Goal: Transaction & Acquisition: Purchase product/service

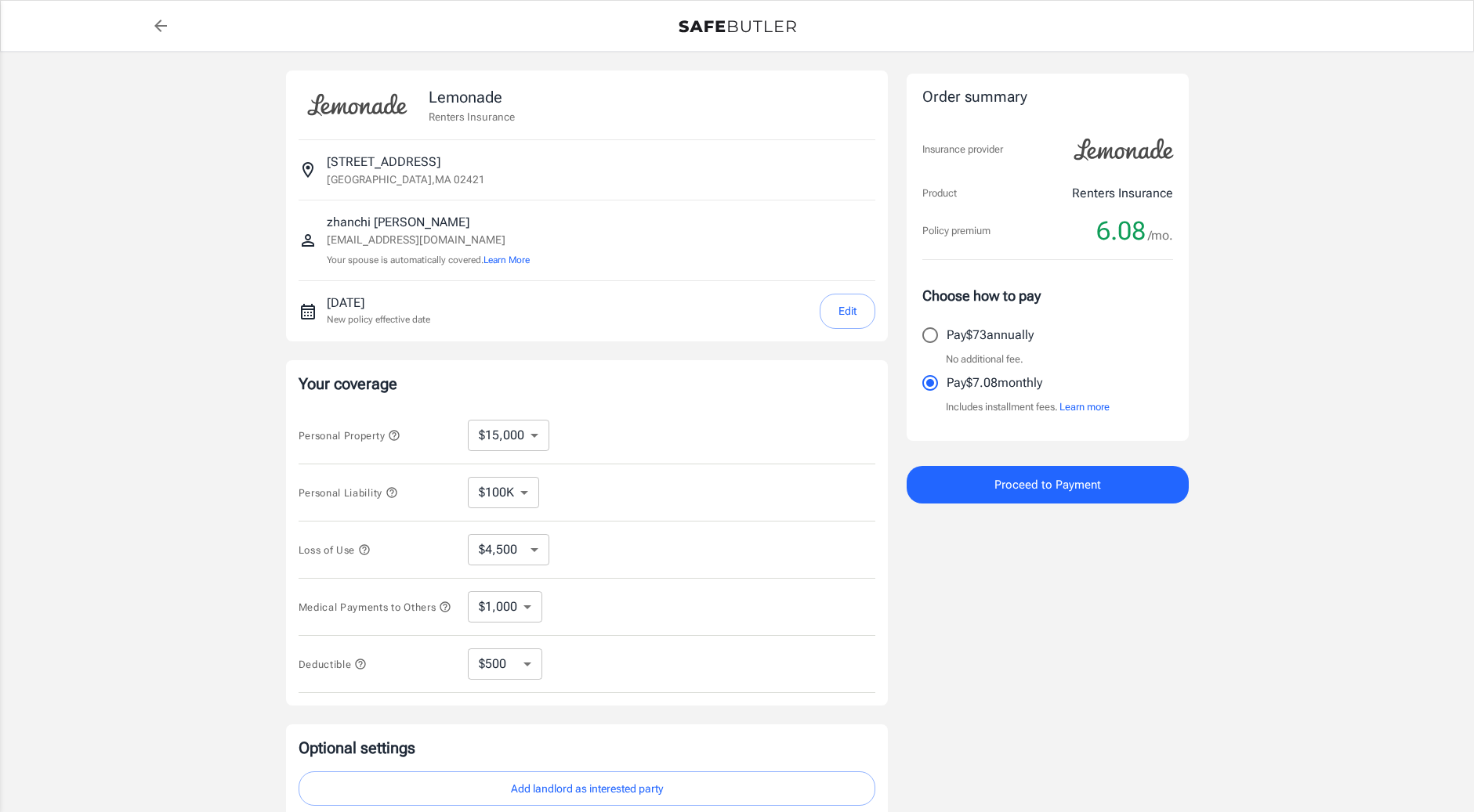
select select "15000"
select select "500"
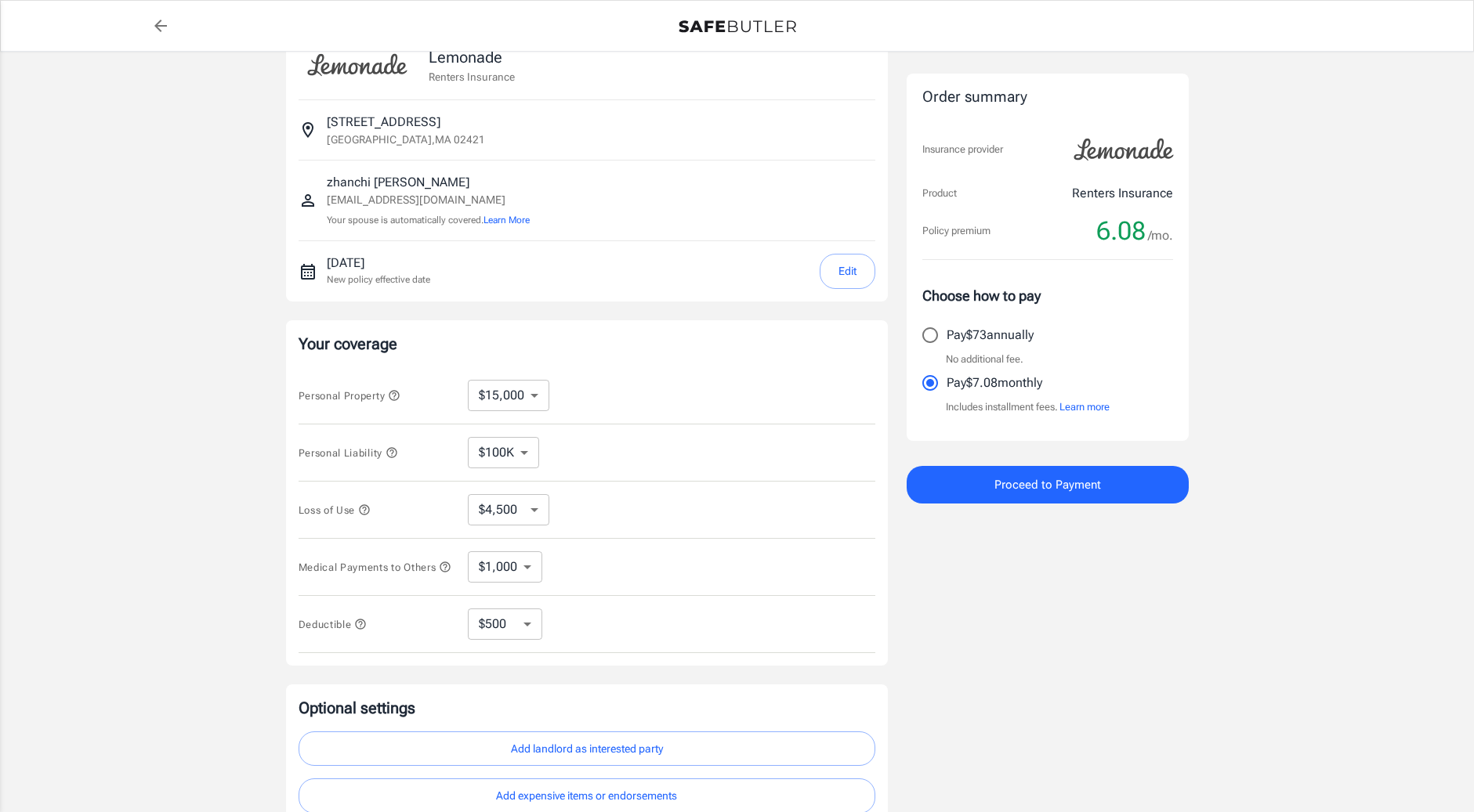
scroll to position [78, 0]
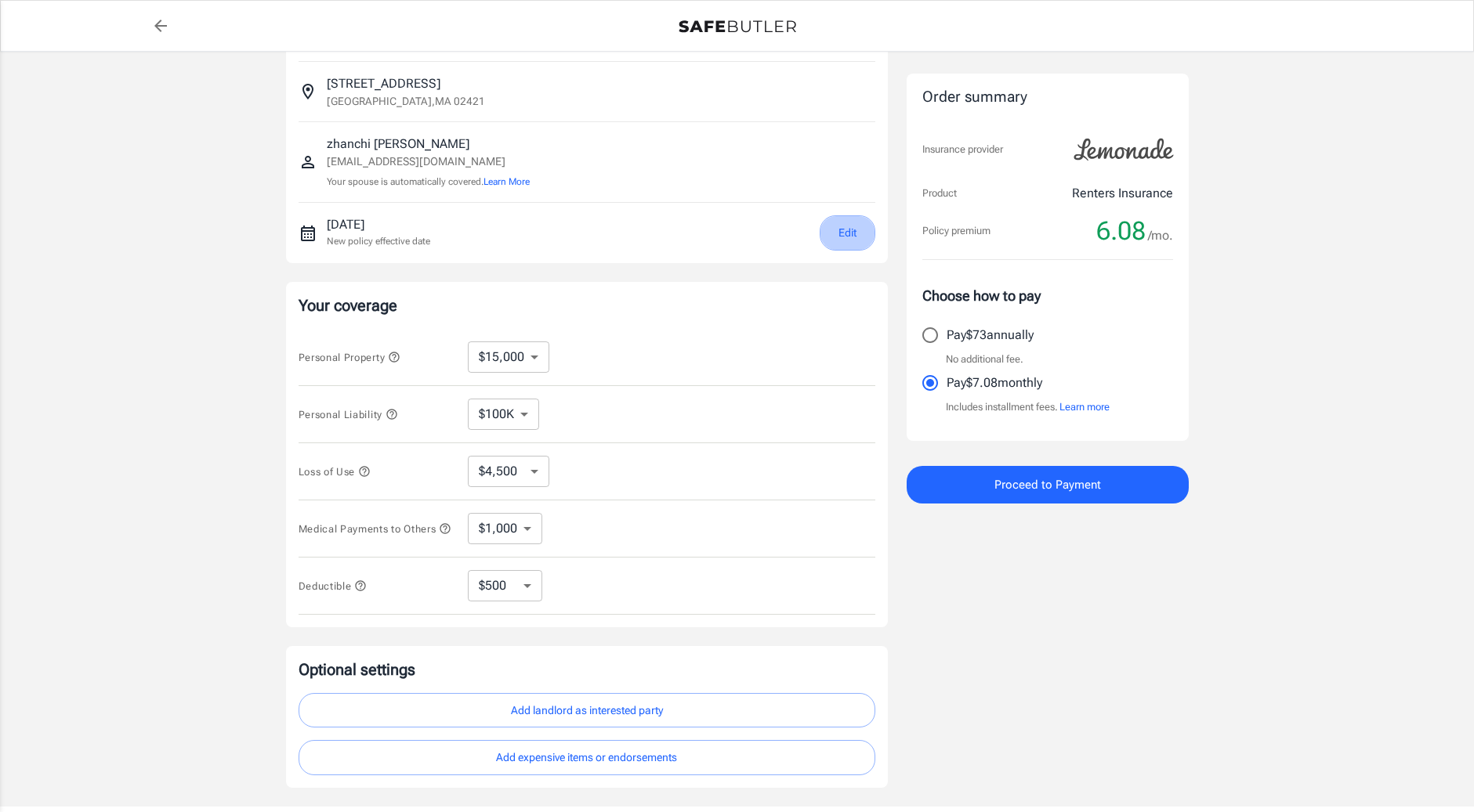
click at [843, 234] on button "Edit" at bounding box center [847, 233] width 55 height 36
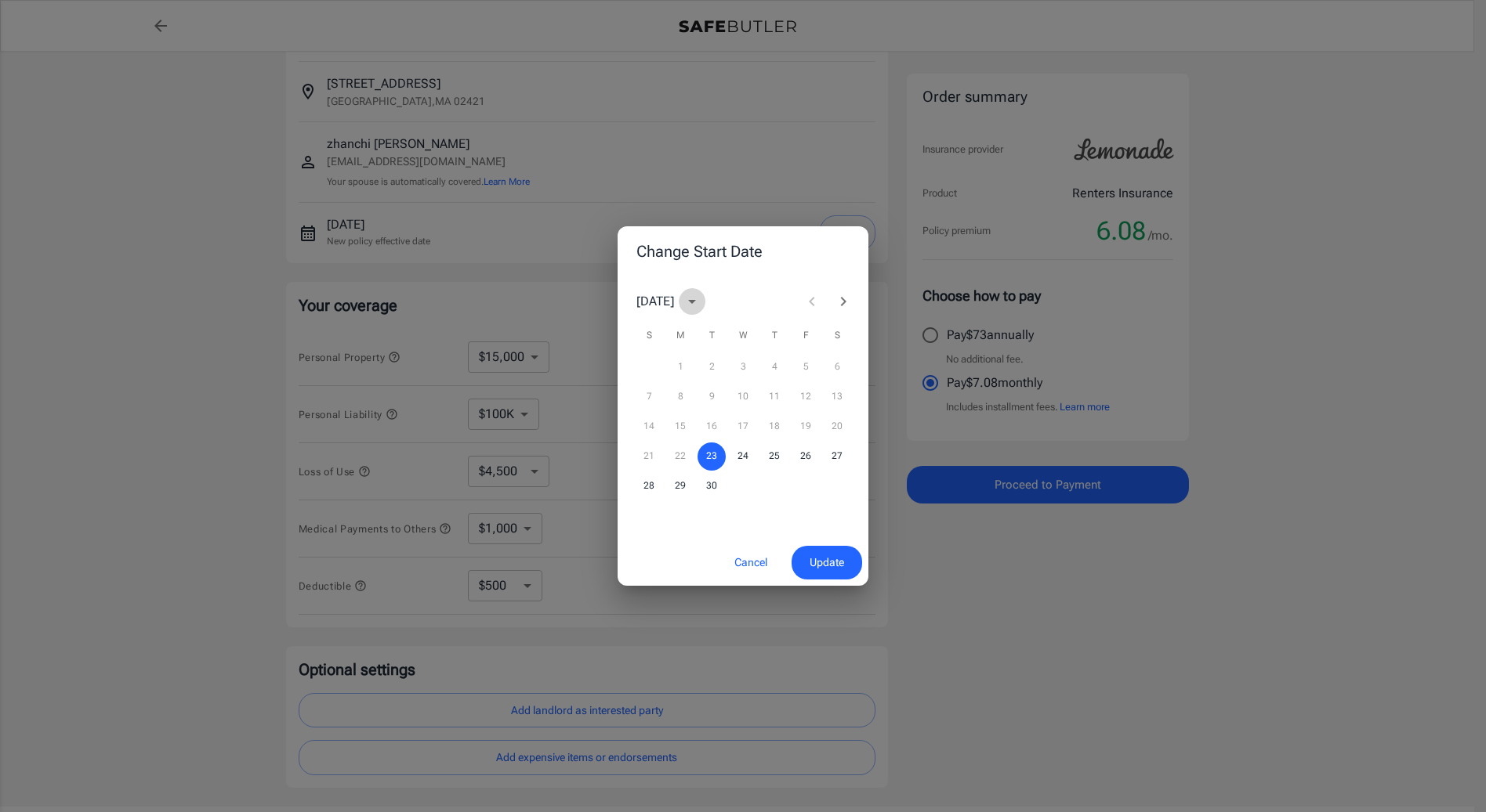
click at [701, 300] on icon "calendar view is open, switch to year view" at bounding box center [692, 301] width 19 height 19
click at [696, 301] on icon "year view is open, switch to calendar view" at bounding box center [692, 302] width 8 height 4
click at [842, 300] on icon "Next month" at bounding box center [844, 302] width 6 height 10
click at [846, 304] on icon "Next month" at bounding box center [843, 301] width 19 height 19
click at [713, 428] on button "11" at bounding box center [711, 426] width 29 height 29
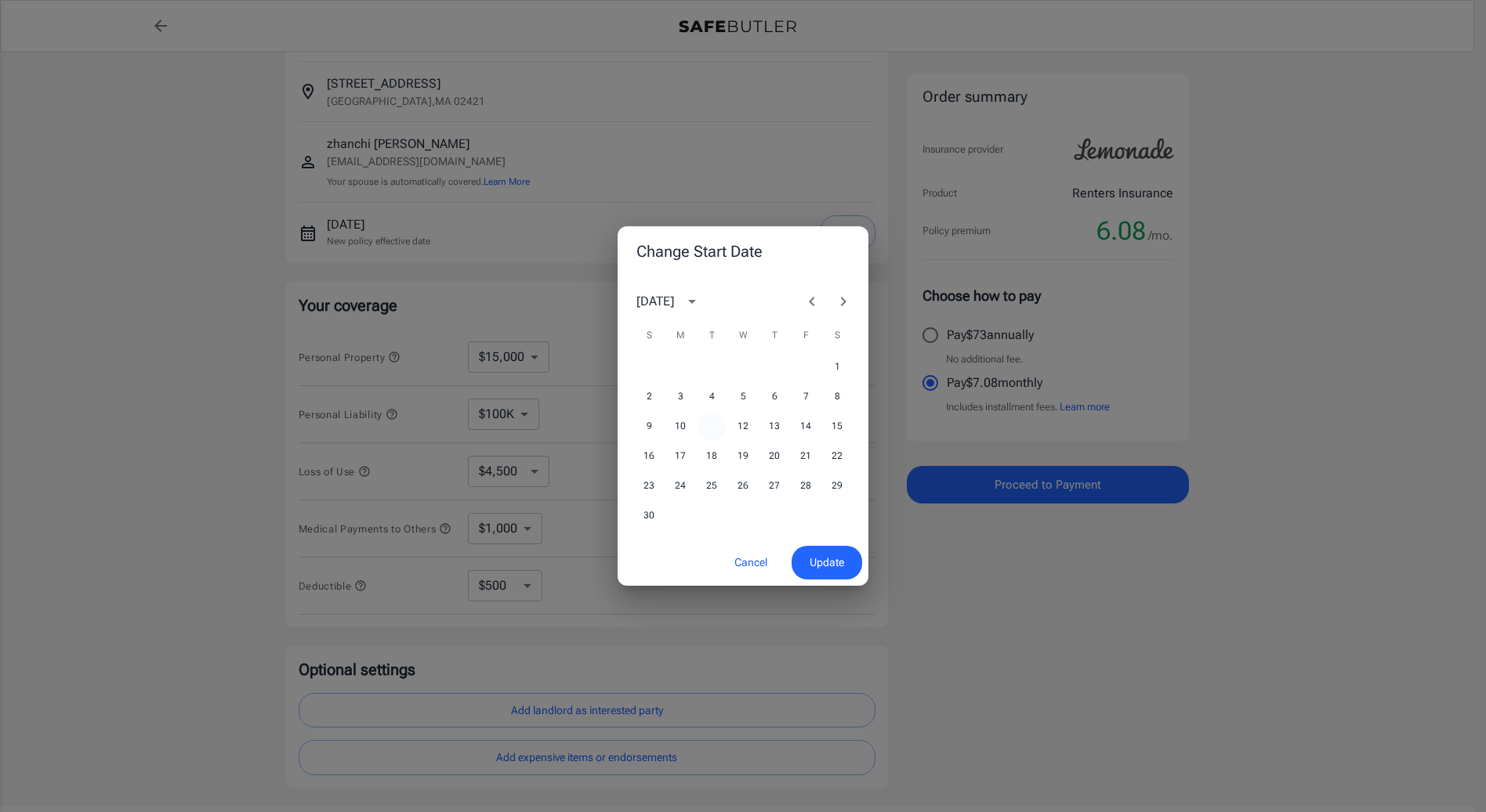
click at [713, 428] on button "11" at bounding box center [711, 426] width 29 height 29
click at [810, 561] on span "Update" at bounding box center [826, 563] width 35 height 20
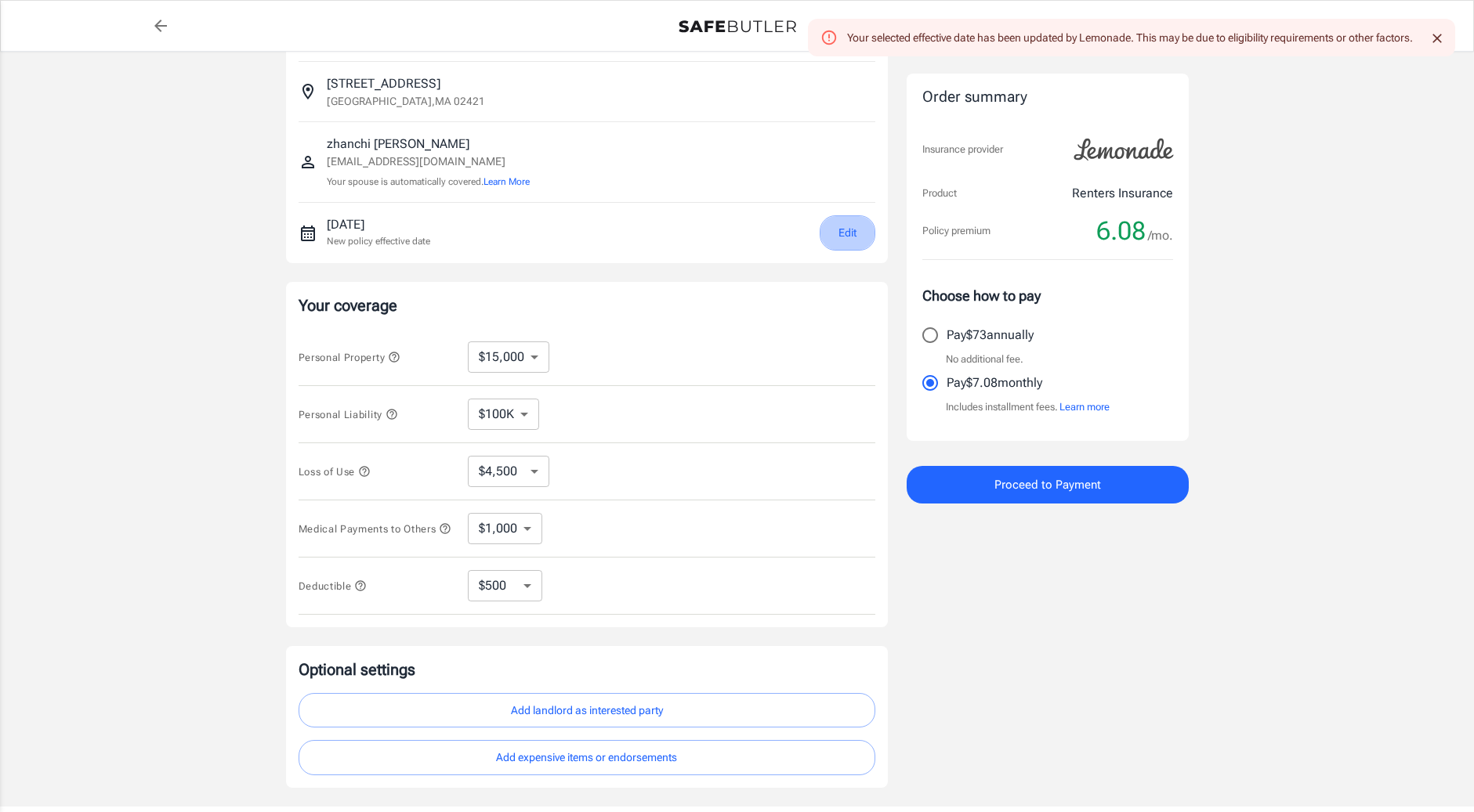
click at [843, 236] on button "Edit" at bounding box center [847, 233] width 55 height 36
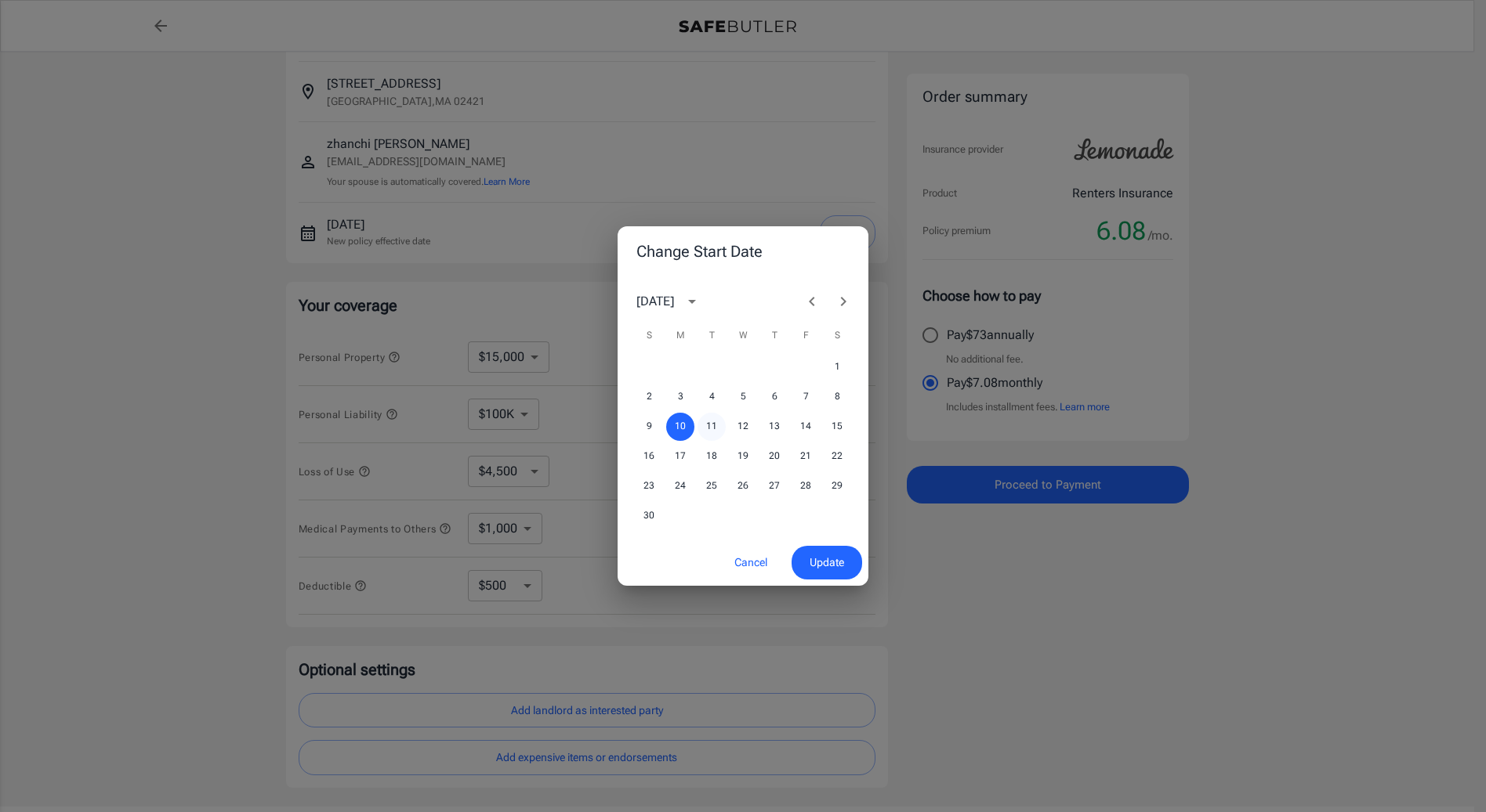
click at [713, 430] on button "11" at bounding box center [711, 426] width 29 height 29
click at [809, 560] on span "Update" at bounding box center [826, 563] width 35 height 20
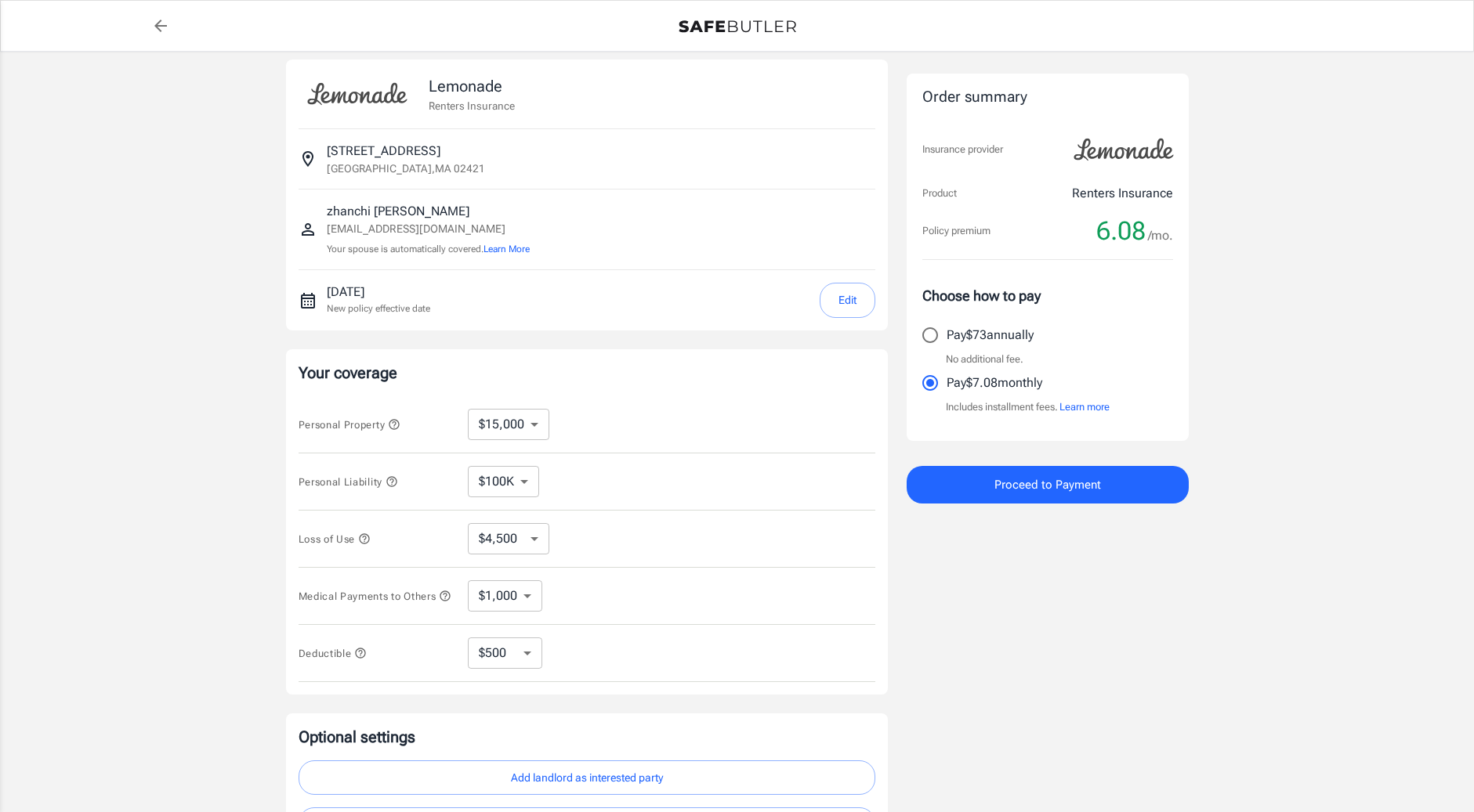
scroll to position [0, 0]
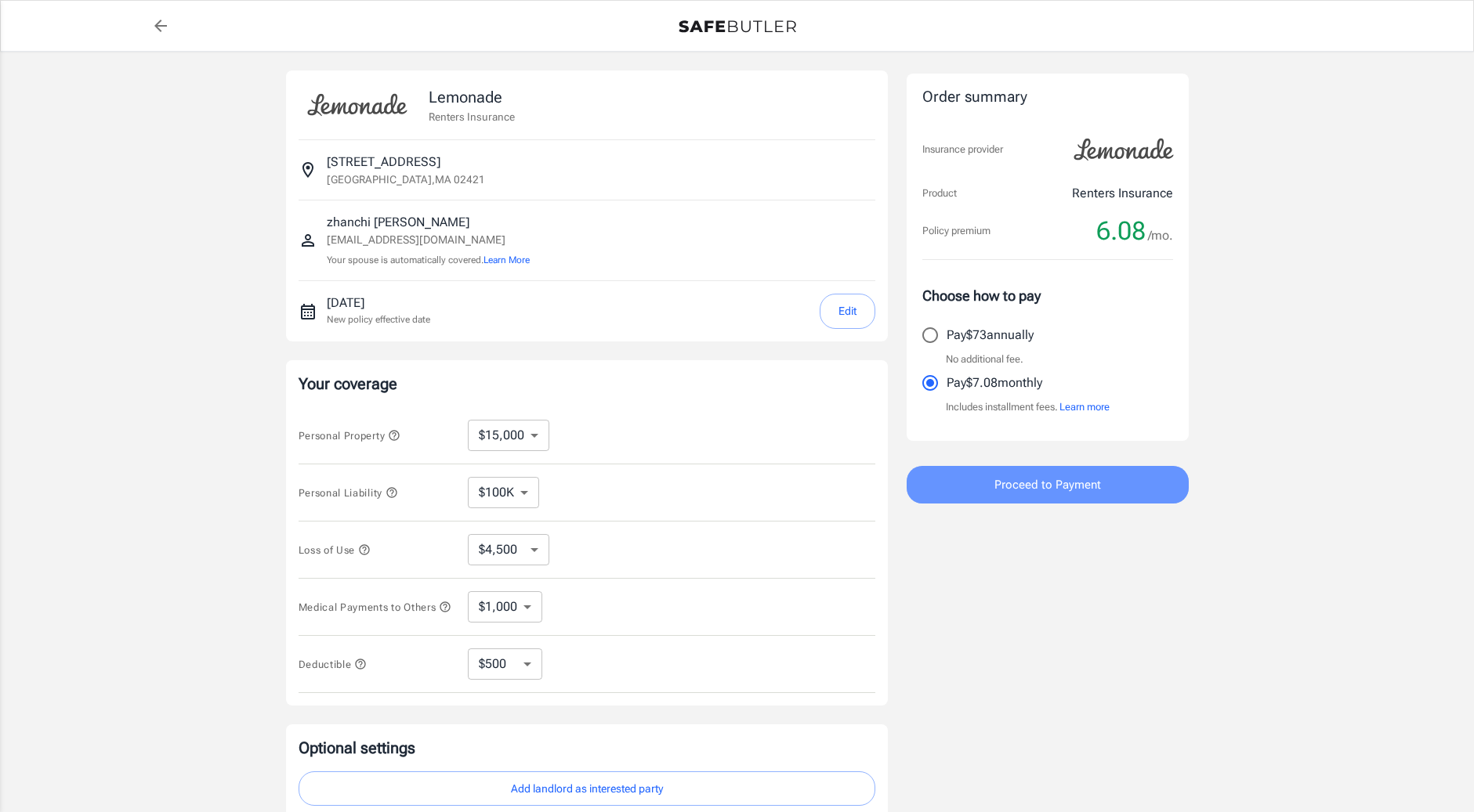
click at [1027, 488] on span "Proceed to Payment" at bounding box center [1048, 485] width 107 height 21
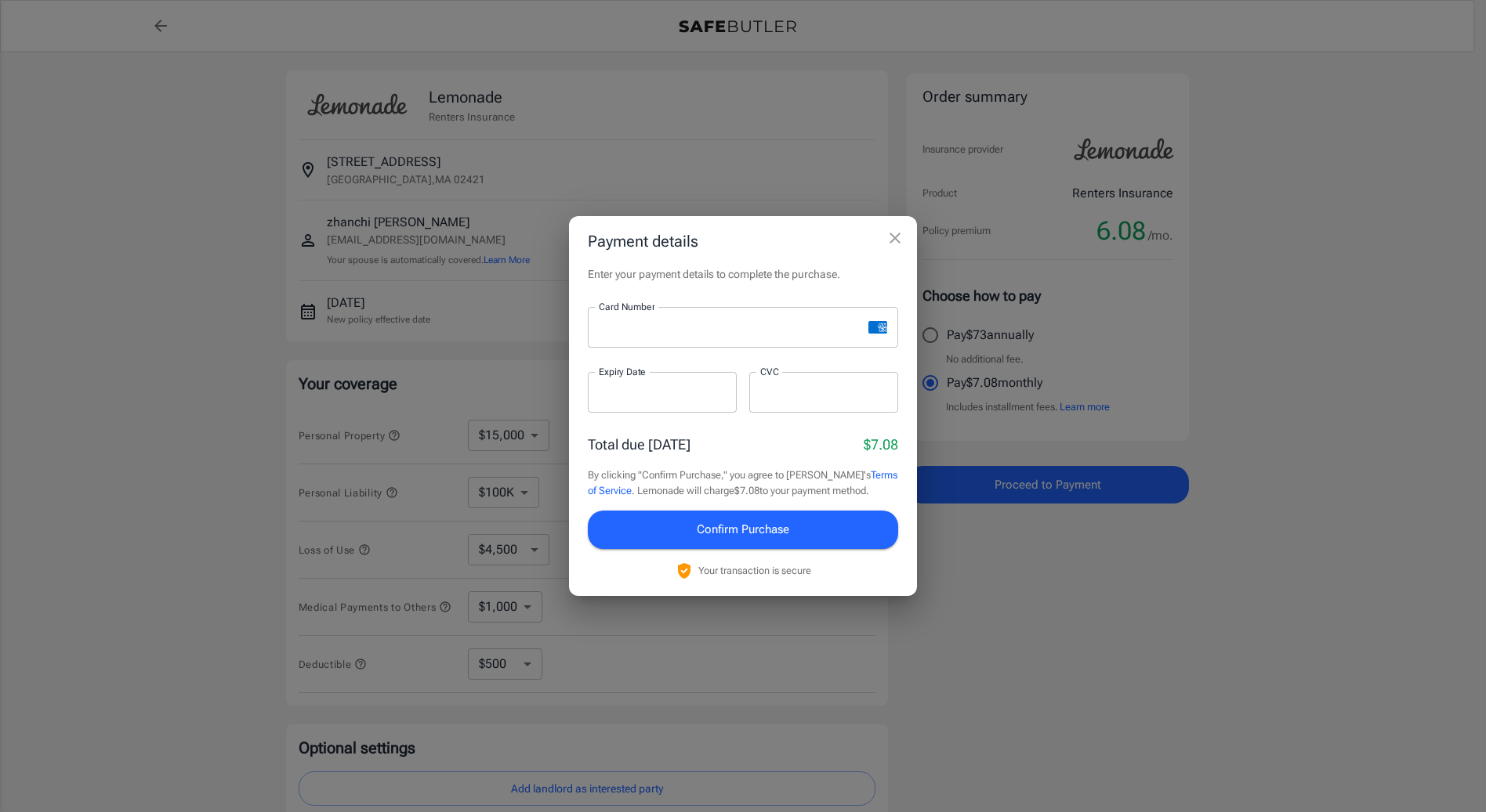
click at [766, 401] on iframe at bounding box center [823, 393] width 127 height 15
click at [736, 529] on span "Confirm Purchase" at bounding box center [742, 529] width 92 height 21
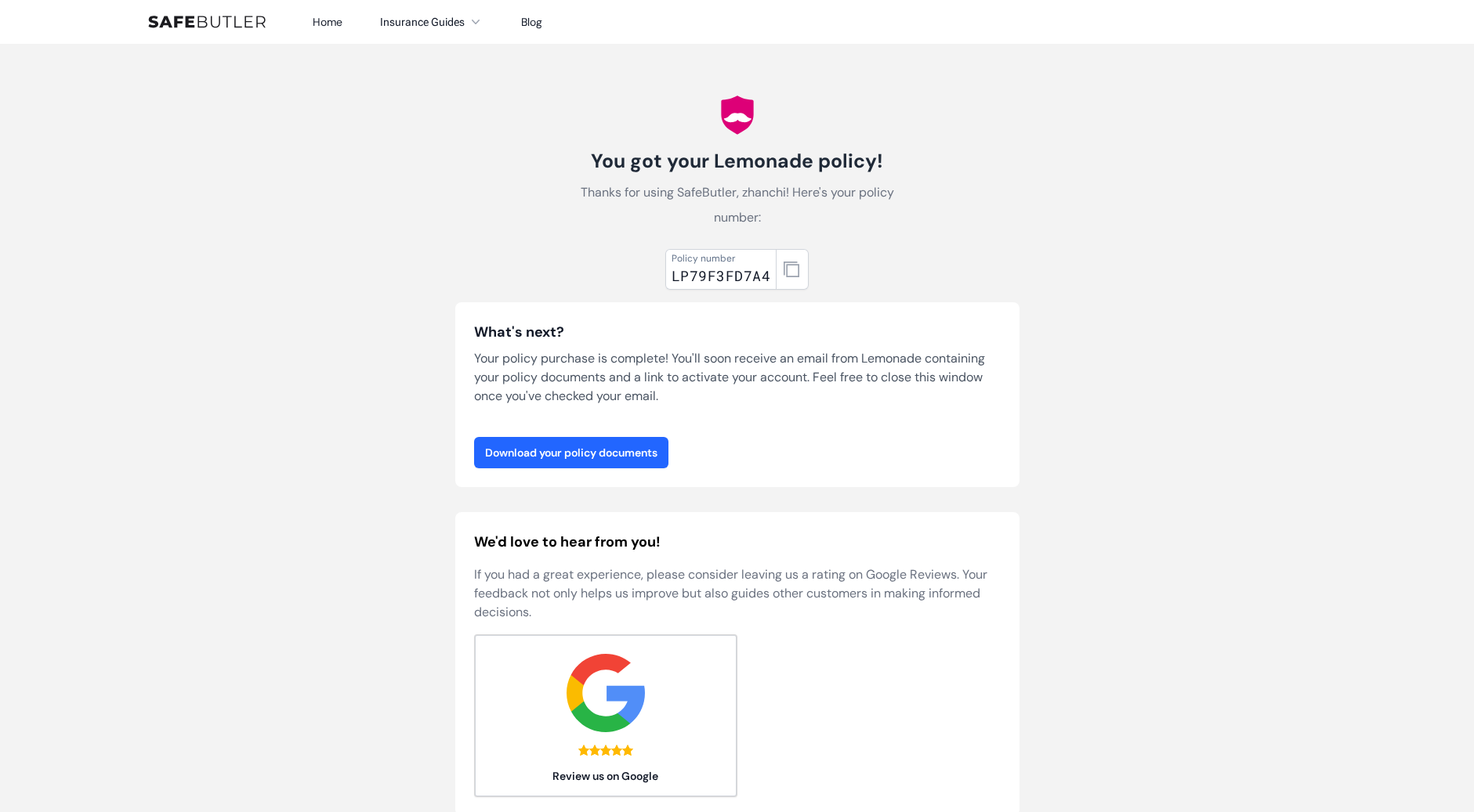
click at [567, 452] on link "Download your policy documents" at bounding box center [571, 453] width 194 height 32
